Goal: Information Seeking & Learning: Learn about a topic

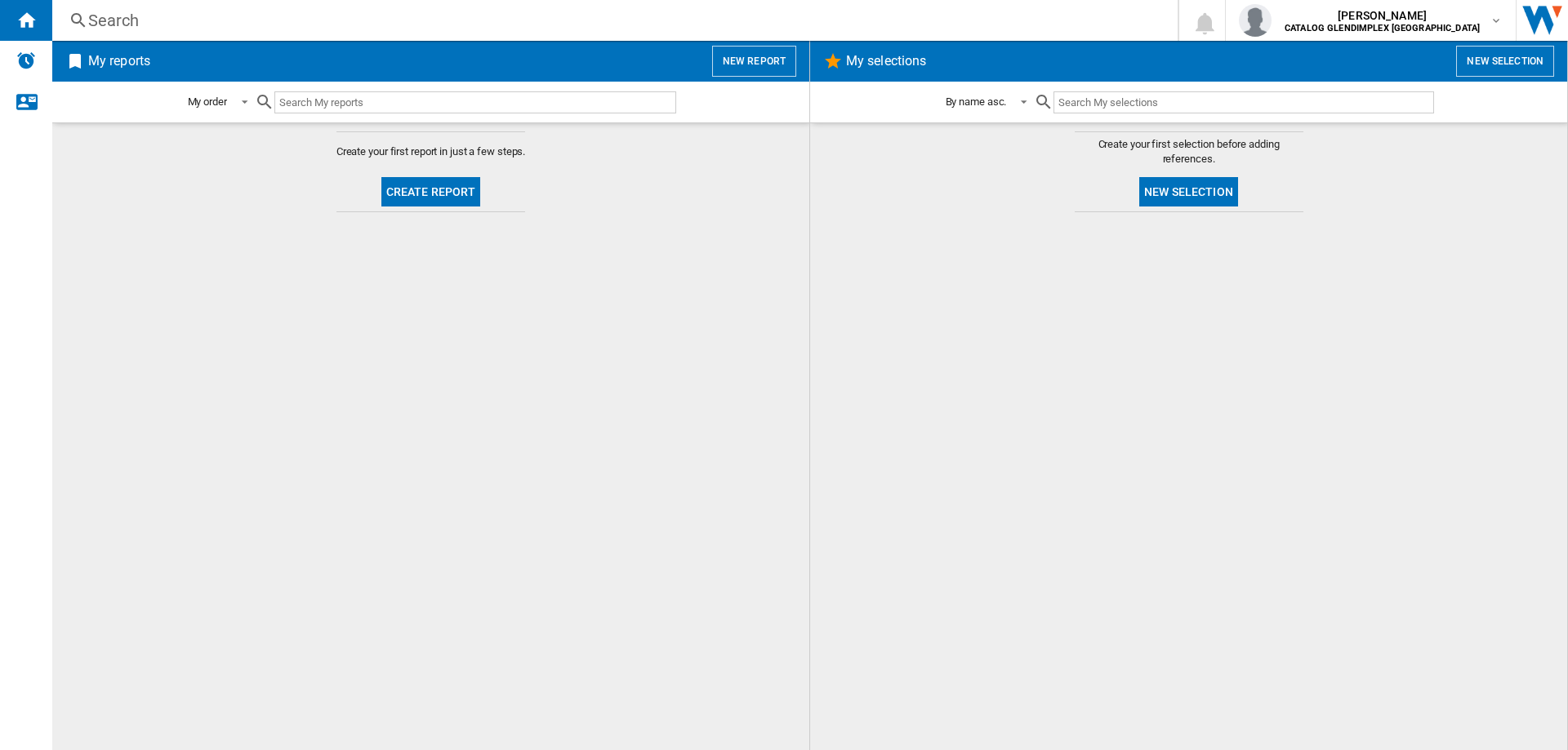
click at [150, 19] on div "Search" at bounding box center [611, 20] width 1046 height 23
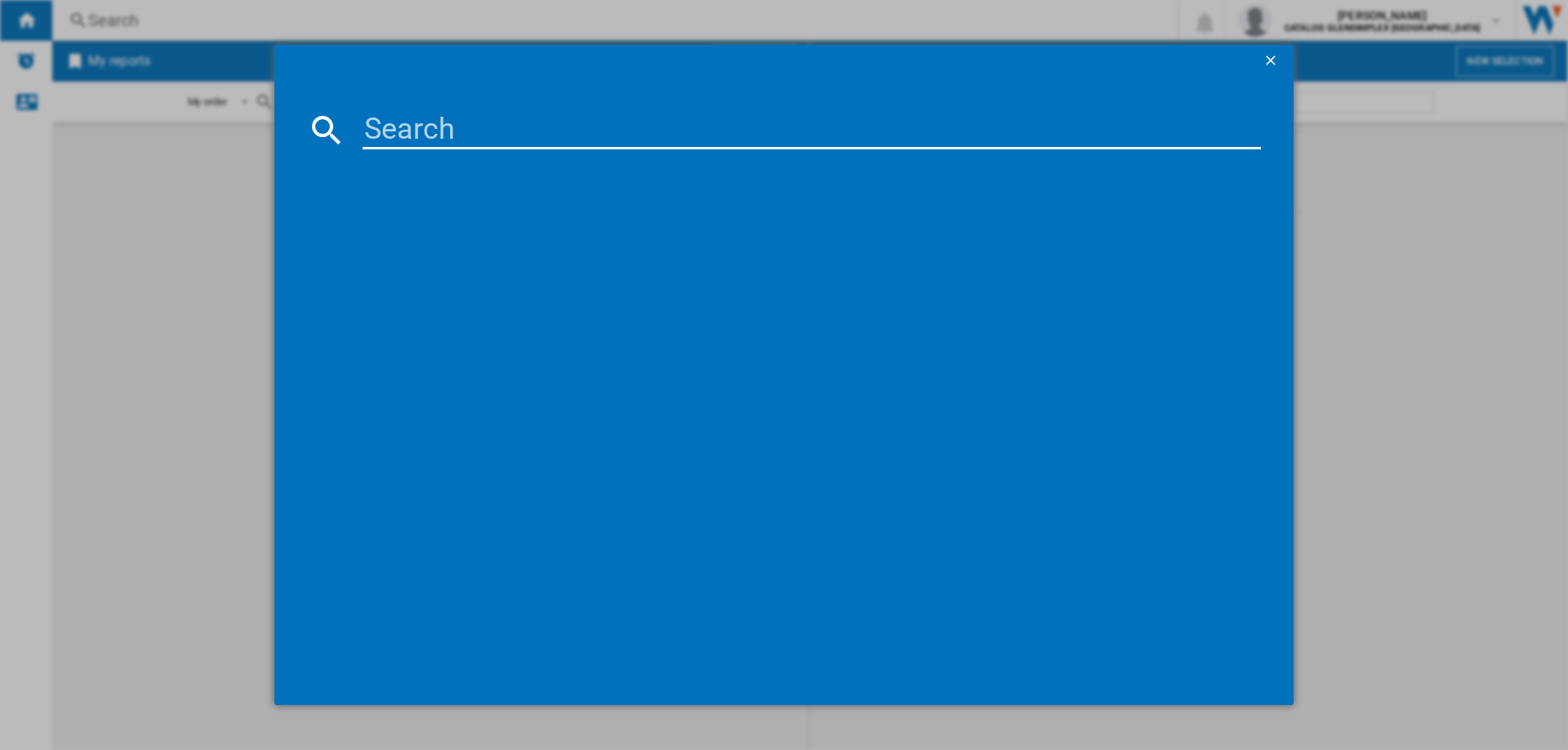
click at [458, 126] on input at bounding box center [811, 129] width 898 height 39
paste input "444411836"
type input "444411836"
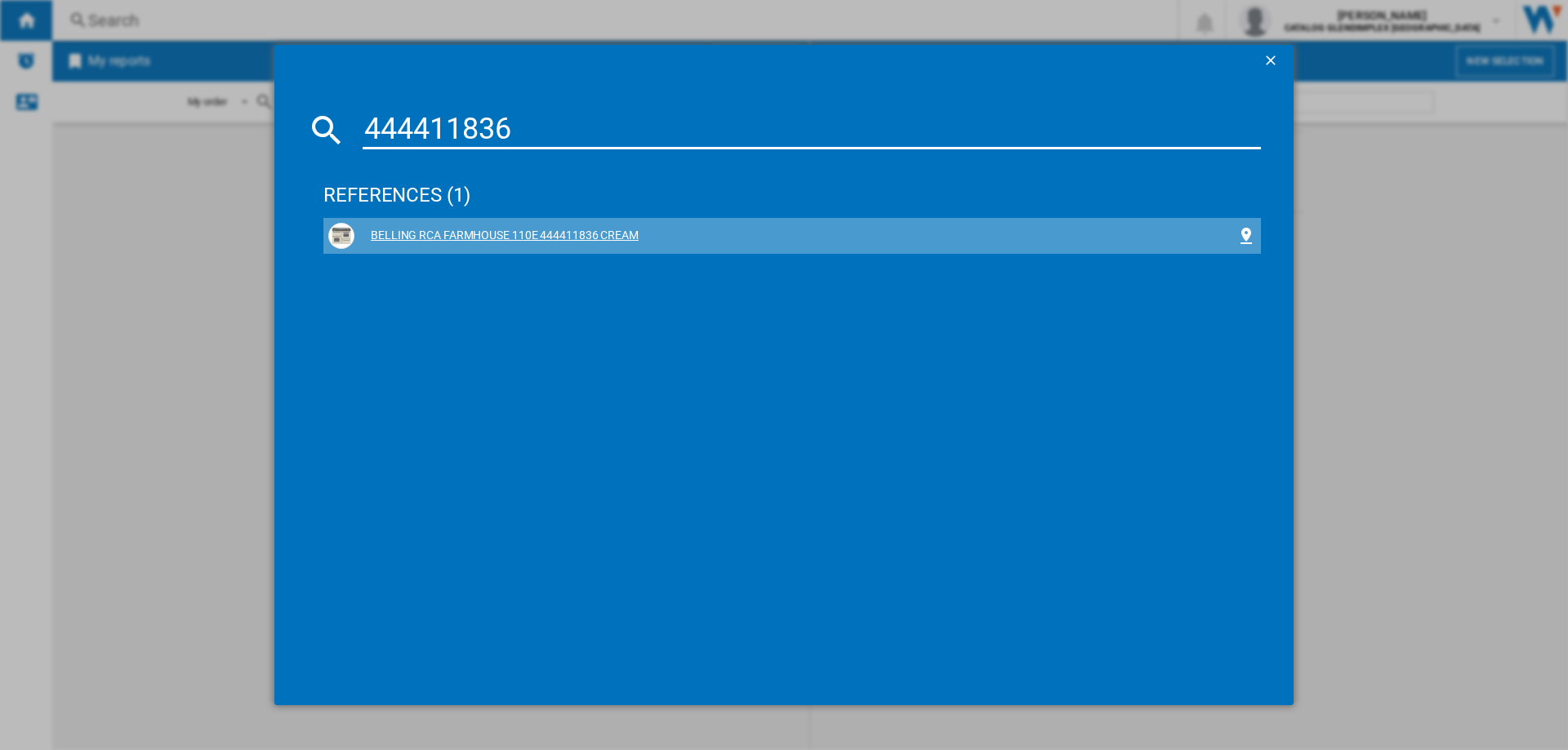
click at [479, 238] on div "BELLING RCA FARMHOUSE 110E 444411836 CREAM" at bounding box center [795, 235] width 882 height 16
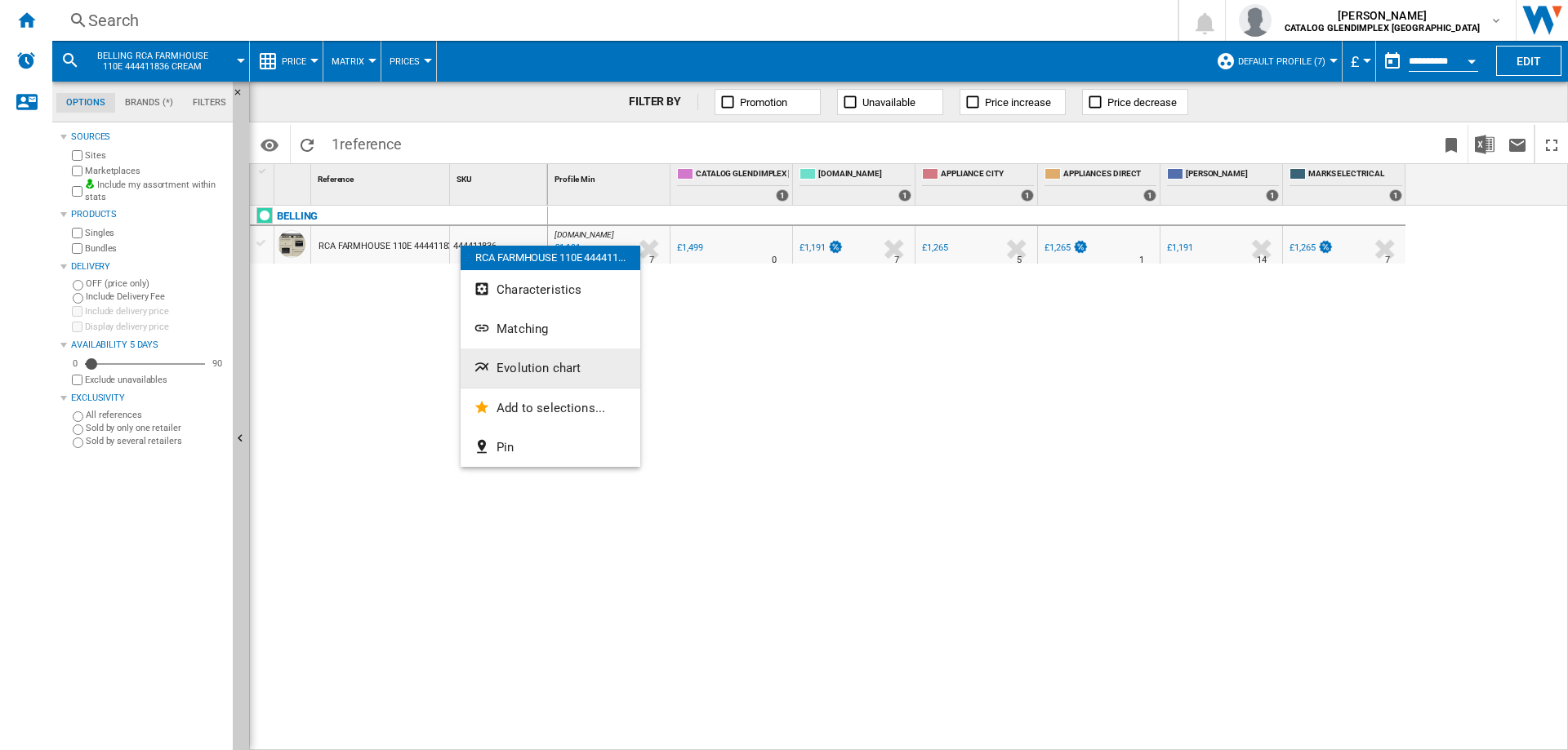
click at [521, 364] on span "Evolution chart" at bounding box center [538, 367] width 84 height 14
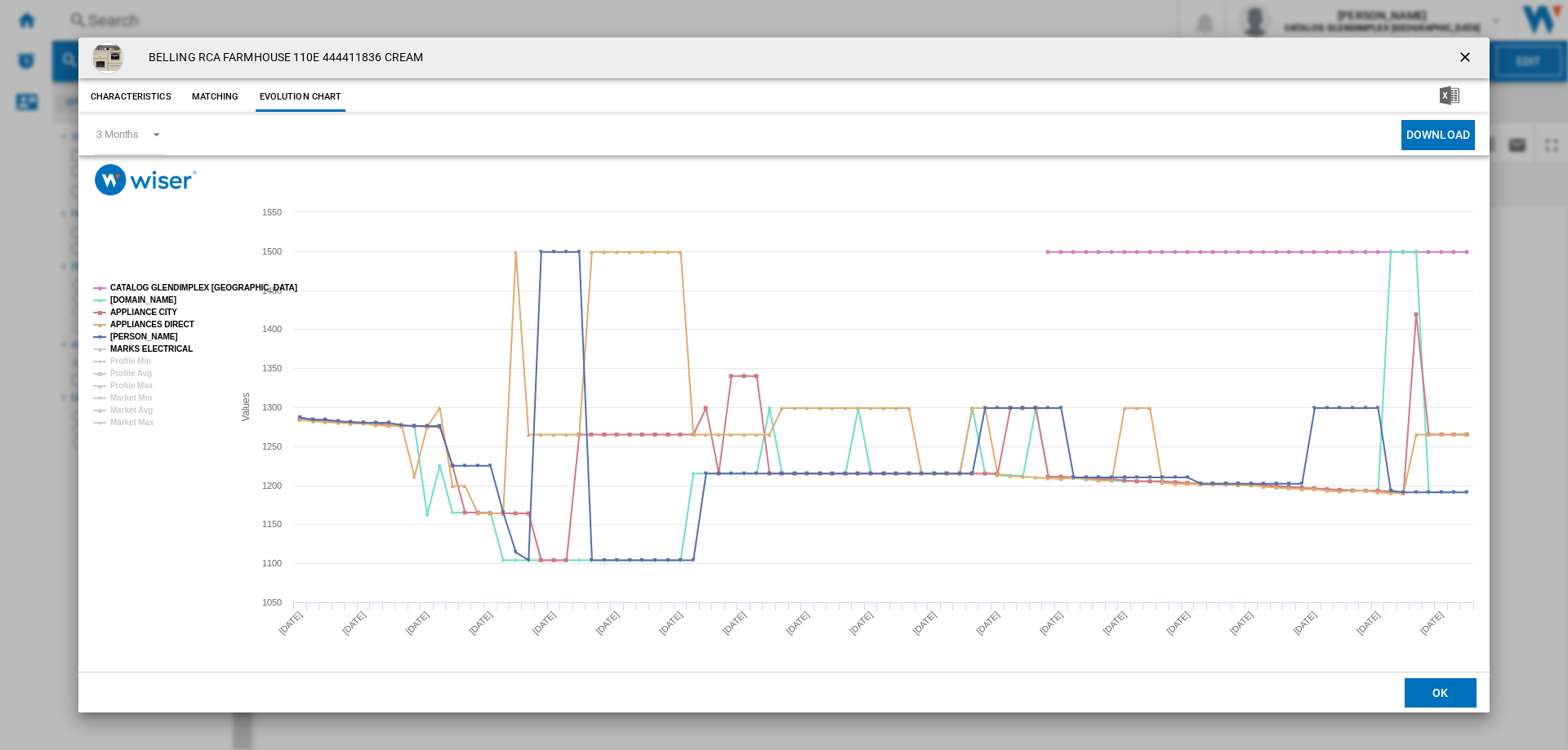
click at [123, 348] on tspan "MARKS ELECTRICAL" at bounding box center [151, 348] width 83 height 9
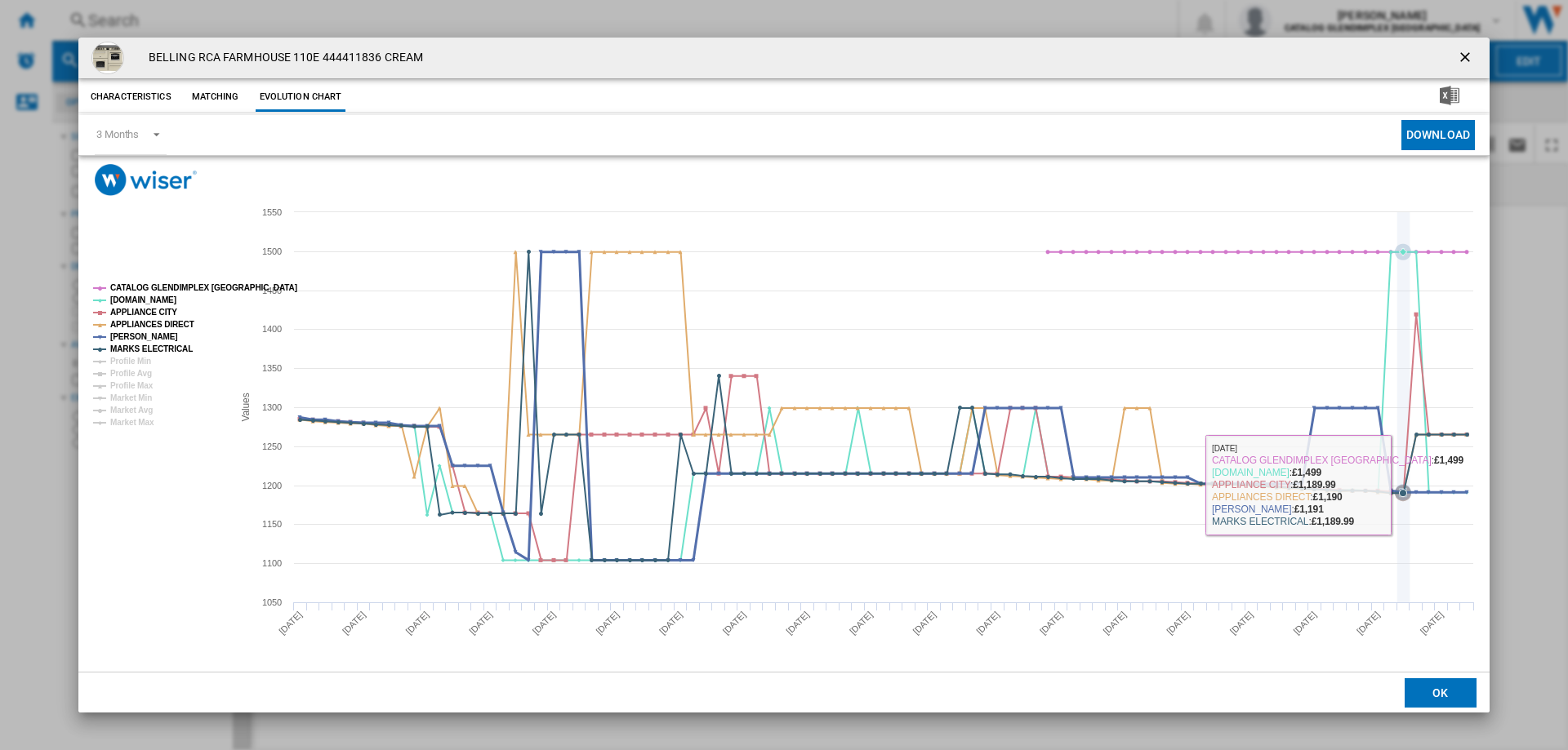
click at [1409, 477] on icon "Product popup" at bounding box center [883, 406] width 1182 height 308
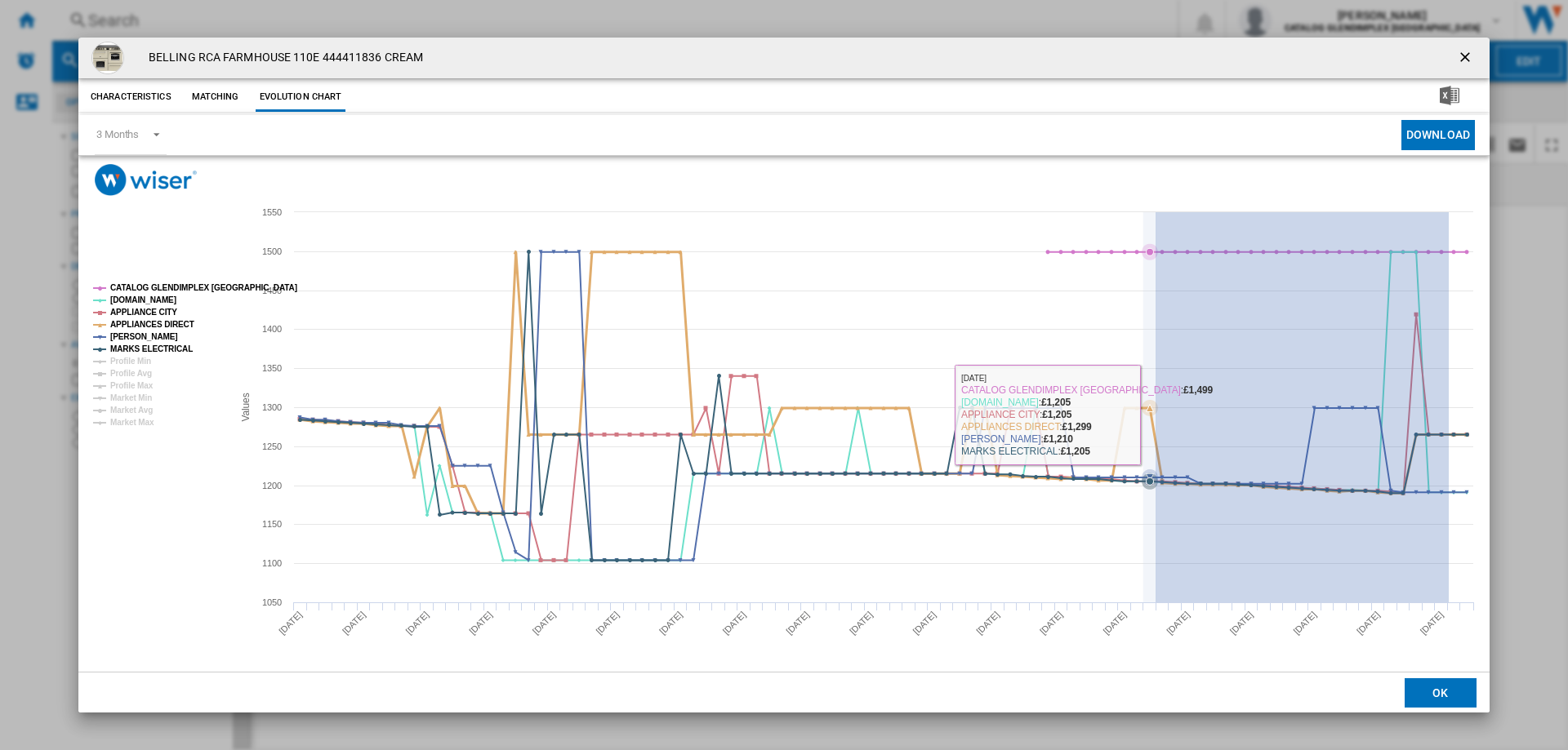
drag, startPoint x: 1448, startPoint y: 422, endPoint x: 1156, endPoint y: 415, distance: 292.1
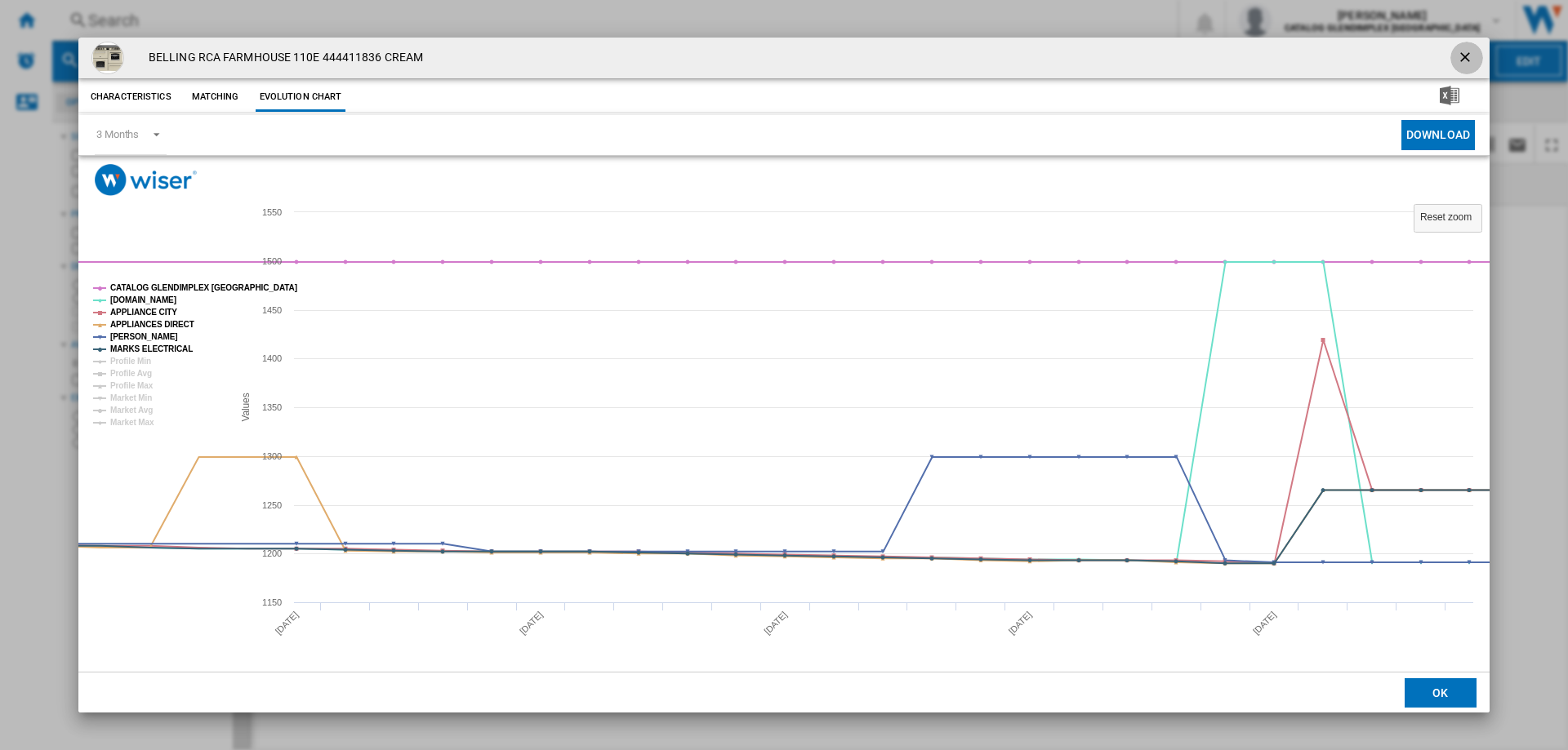
click at [1463, 59] on ng-md-icon "getI18NText('BUTTONS.CLOSE_DIALOG')" at bounding box center [1466, 58] width 20 height 20
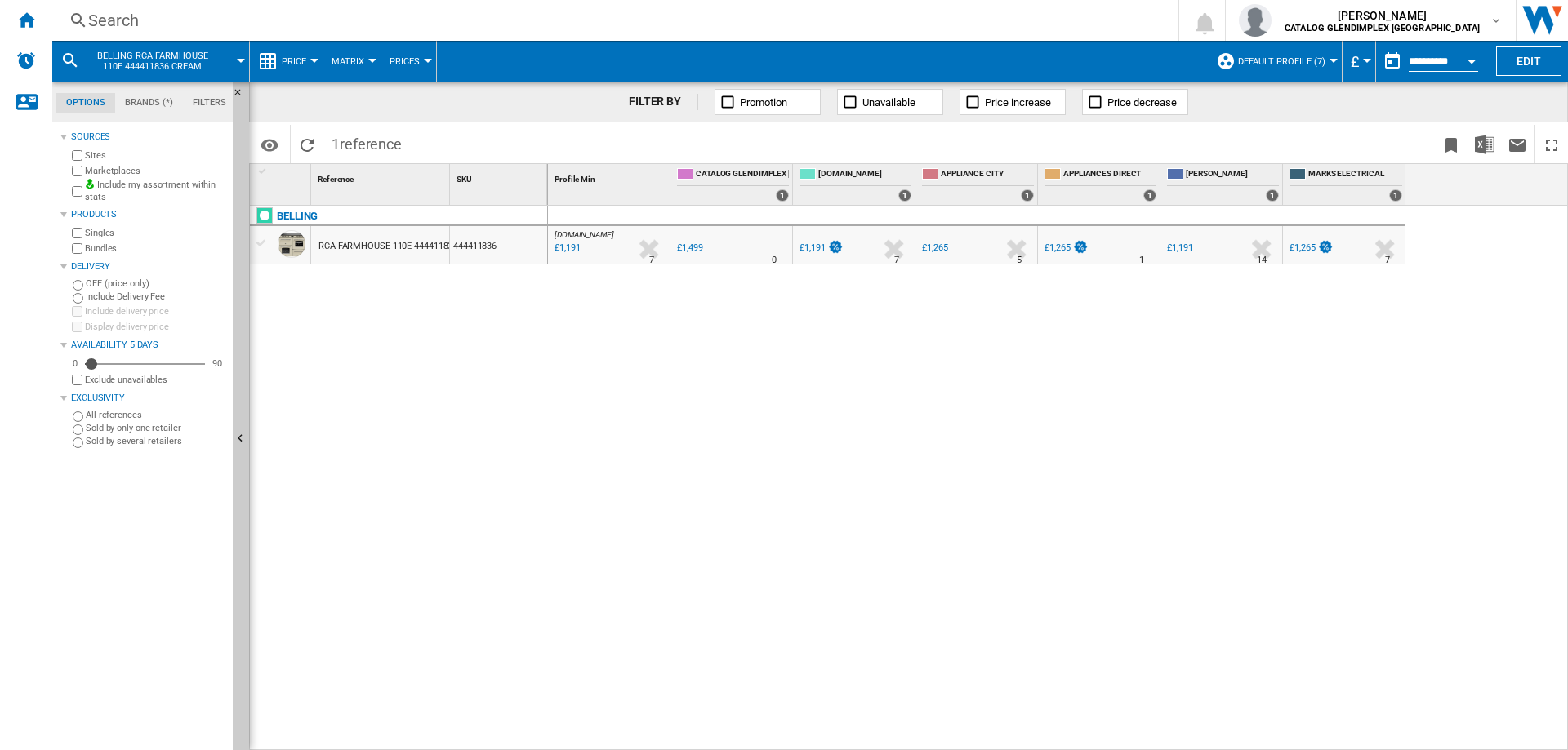
click at [123, 22] on div "Search" at bounding box center [611, 20] width 1046 height 23
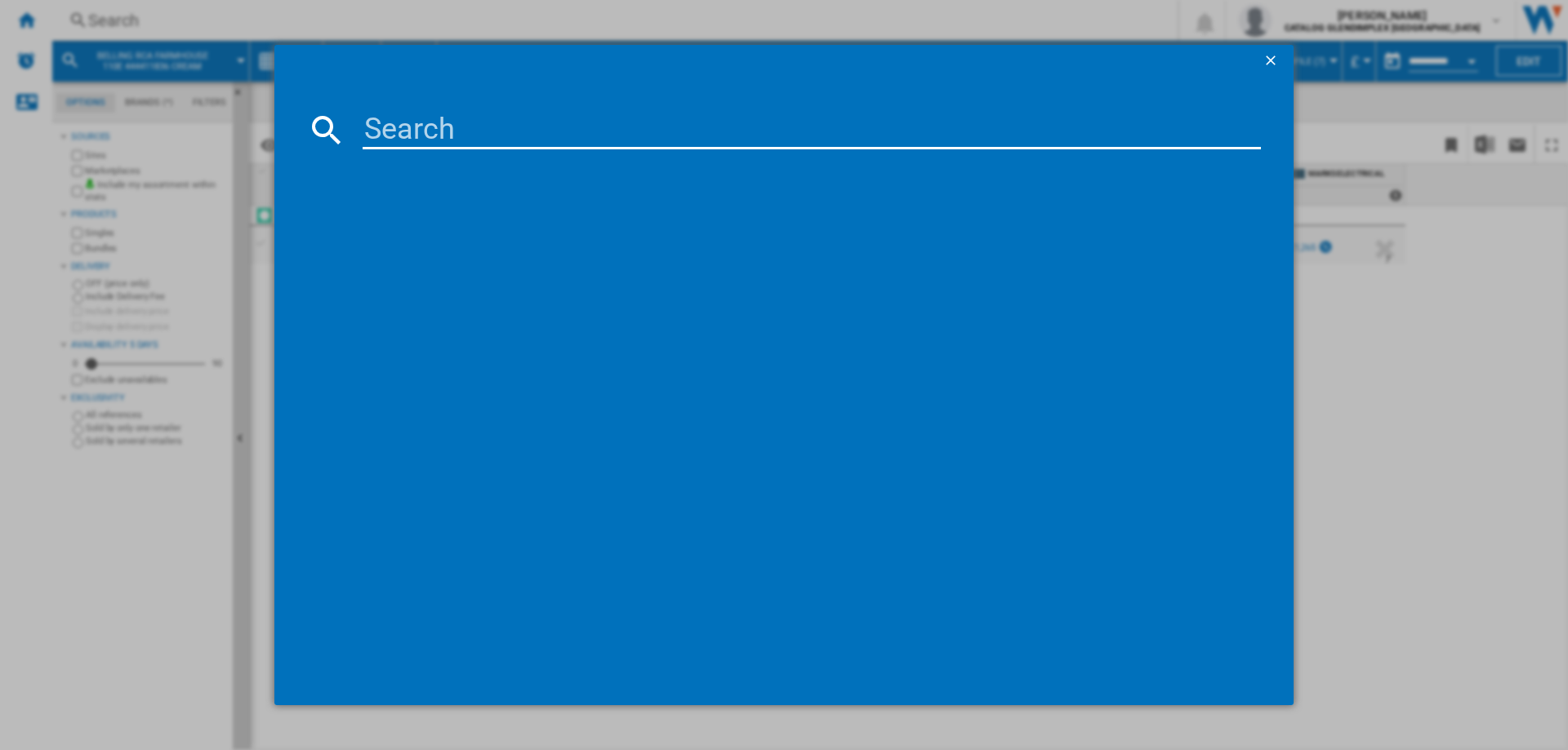
click at [391, 115] on input at bounding box center [811, 129] width 898 height 39
type input "444411834"
click at [576, 231] on div "BELLING RCA FARMHOUSE 110E 444411834 BLACK" at bounding box center [795, 235] width 882 height 16
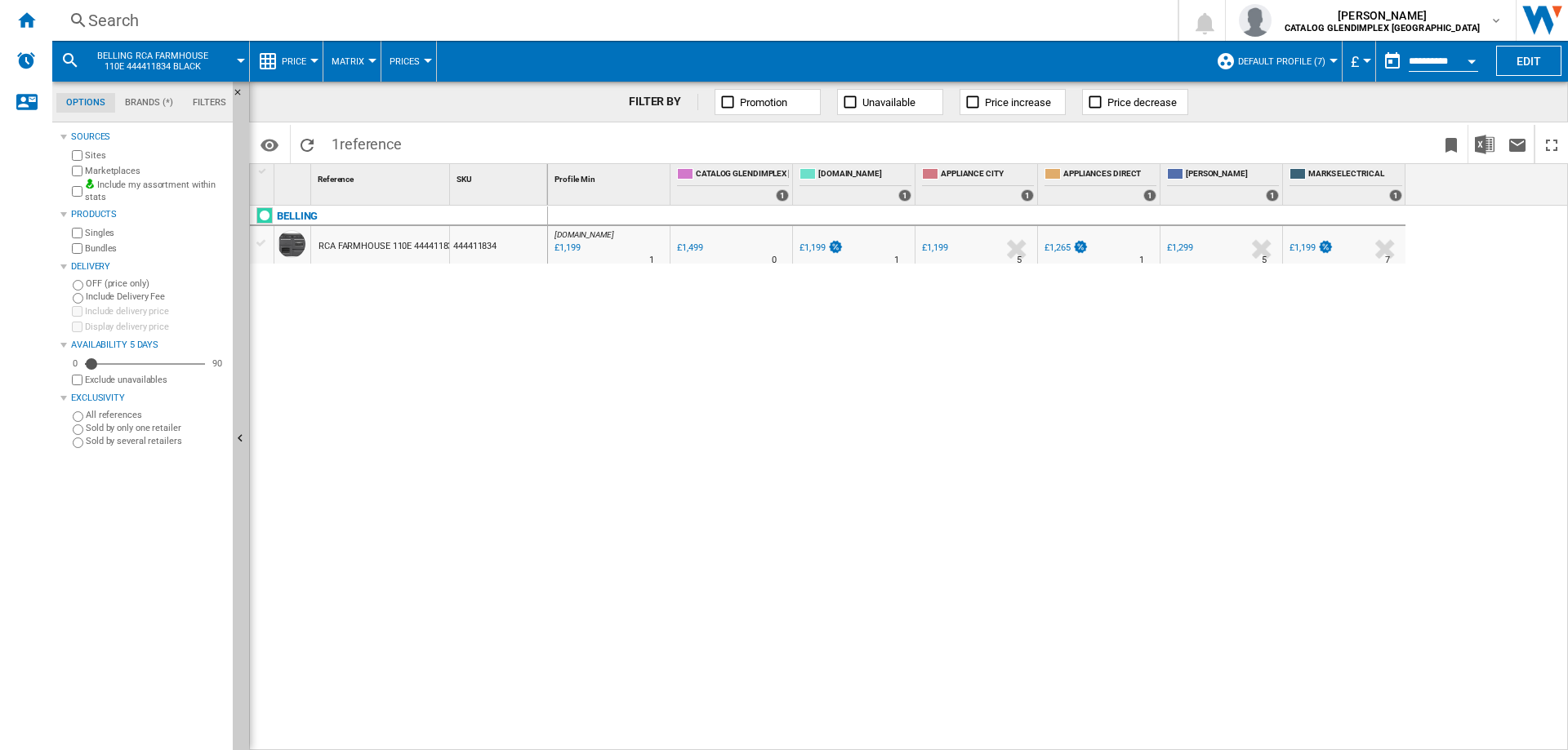
click at [476, 247] on div "444411834" at bounding box center [499, 245] width 97 height 37
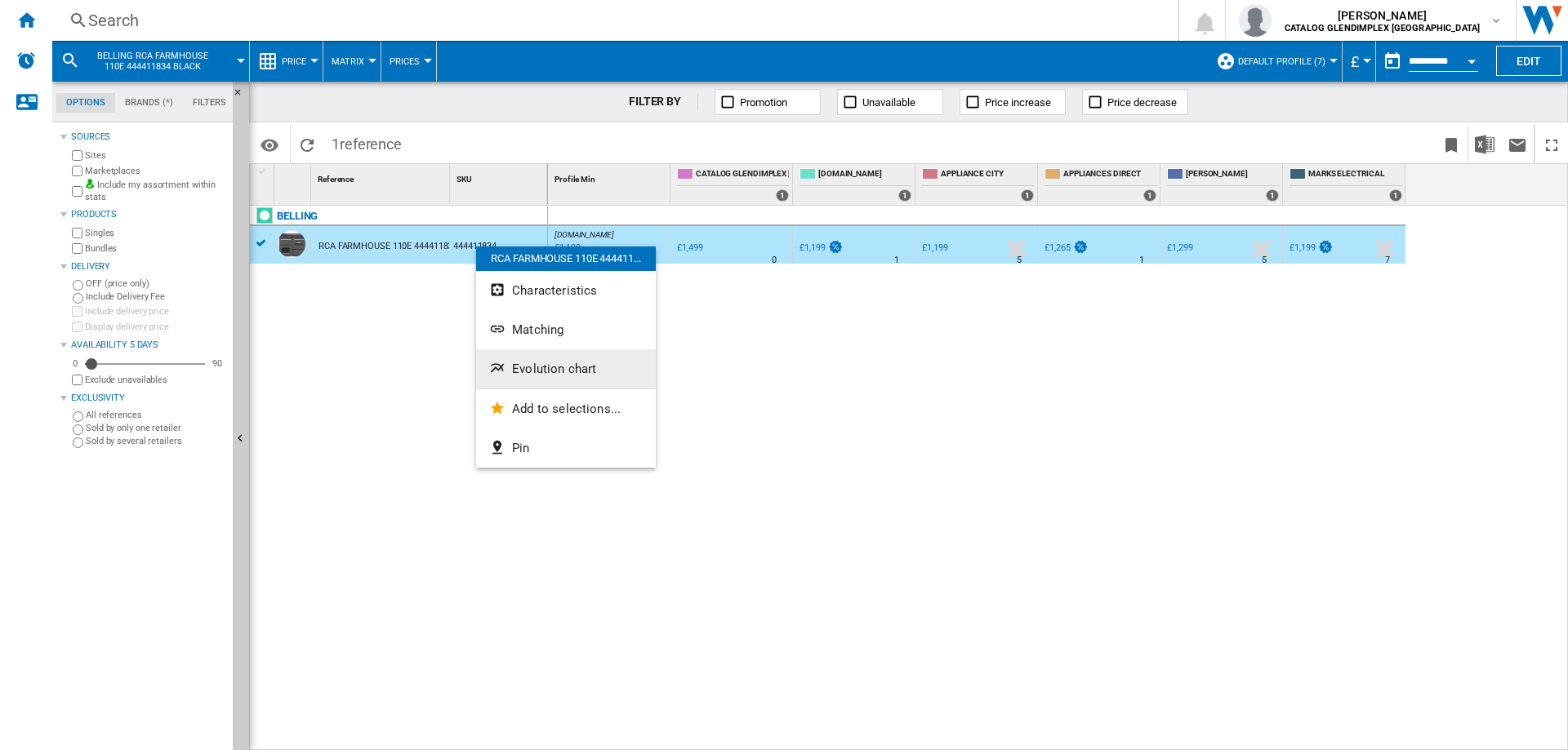
click at [555, 361] on button "Evolution chart" at bounding box center [566, 368] width 180 height 39
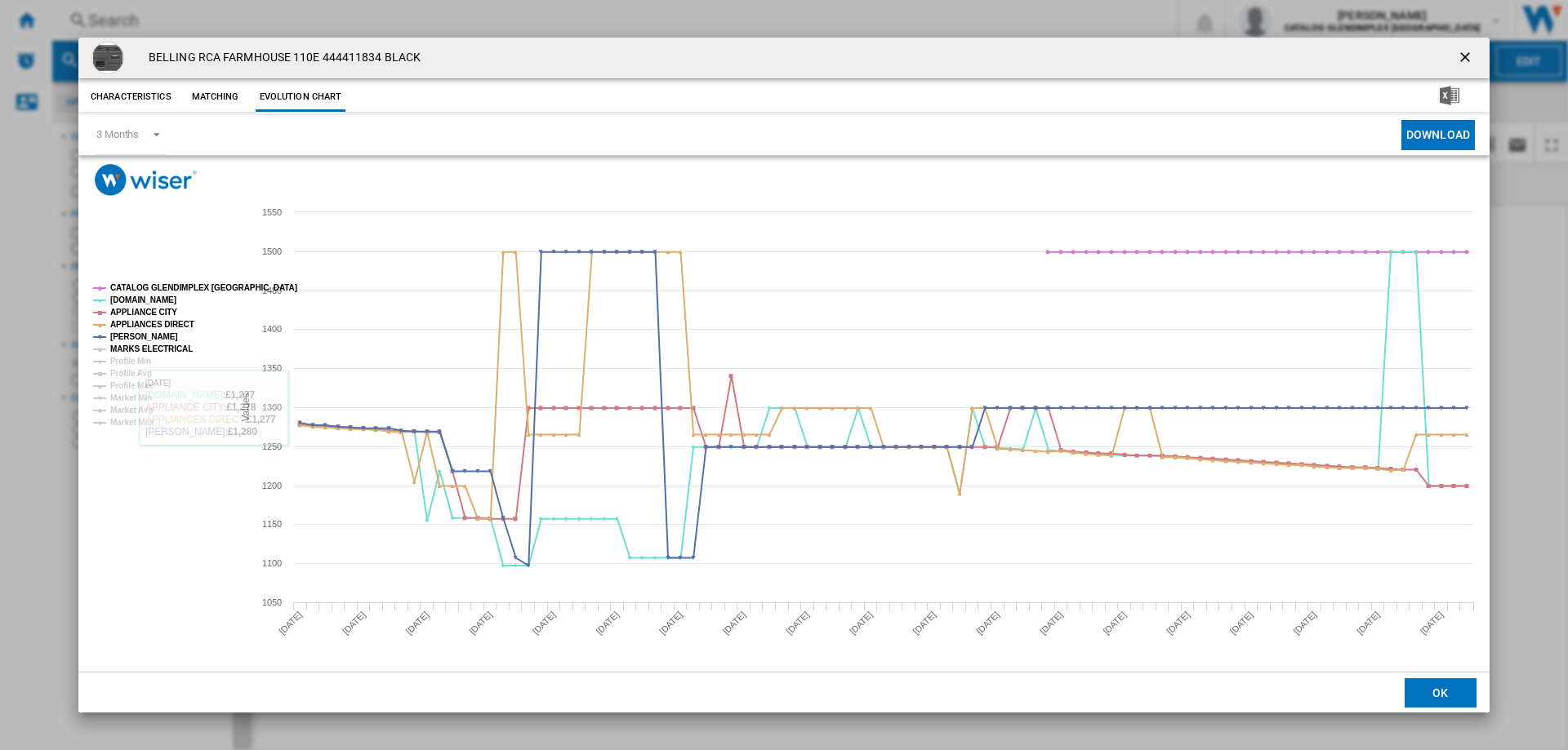
click at [137, 347] on tspan "MARKS ELECTRICAL" at bounding box center [151, 348] width 83 height 9
